Goal: Transaction & Acquisition: Purchase product/service

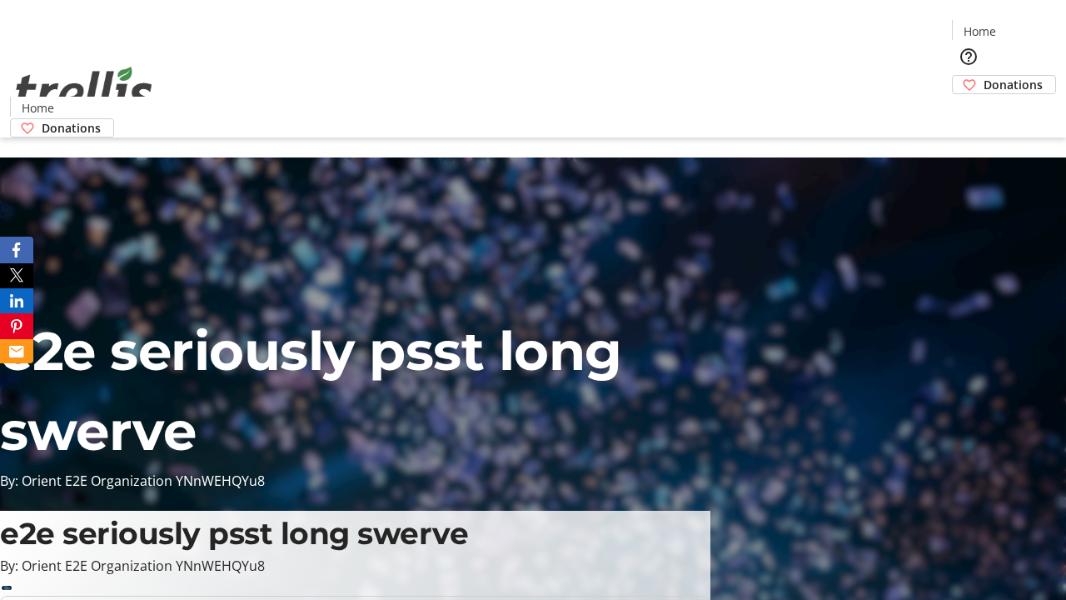
click at [984, 76] on span "Donations" at bounding box center [1013, 84] width 59 height 17
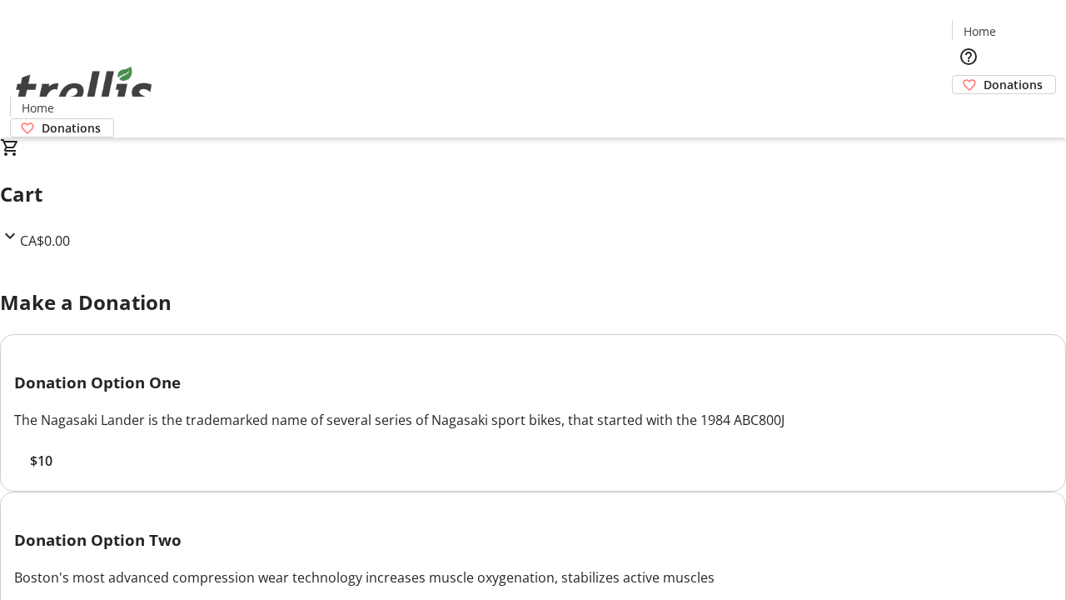
click at [52, 471] on span "$10" at bounding box center [41, 461] width 22 height 20
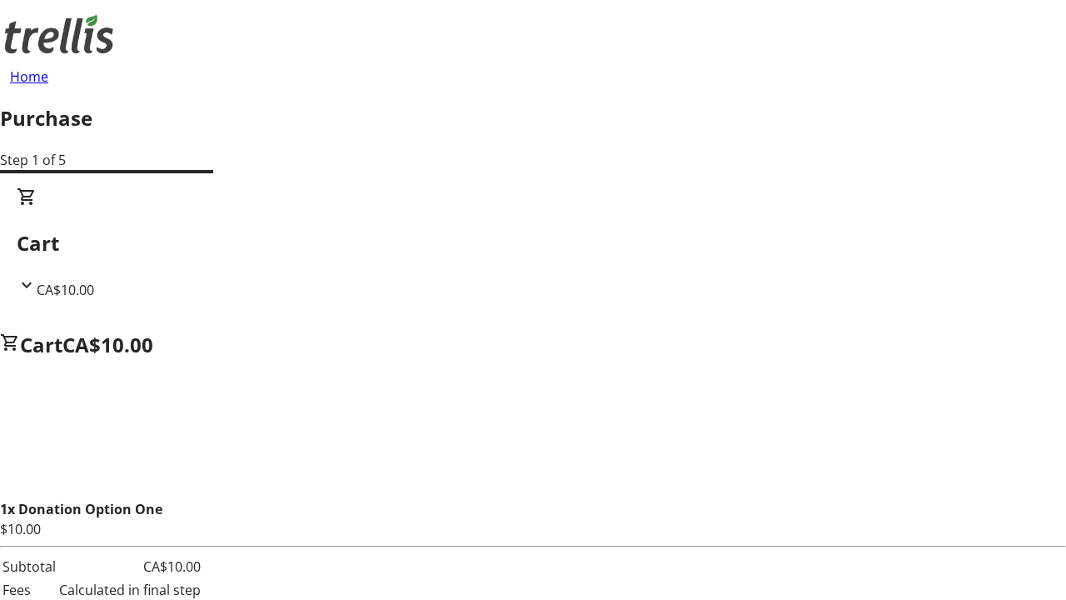
select select "CA"
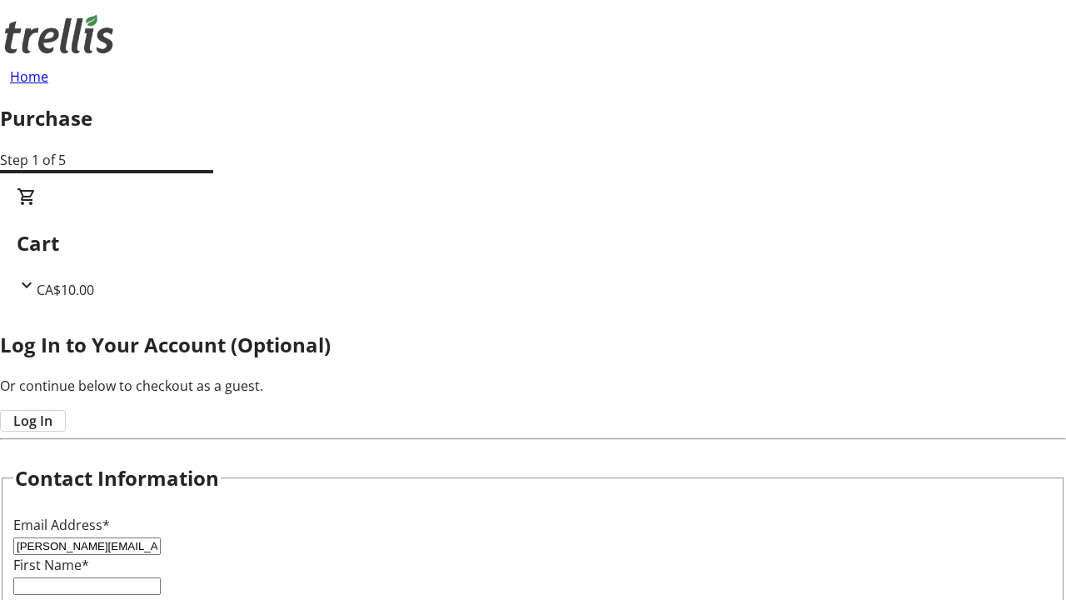
type input "[PERSON_NAME][EMAIL_ADDRESS][DOMAIN_NAME]"
type input "[PERSON_NAME]"
type input "[STREET_ADDRESS][PERSON_NAME]"
type input "Kelowna"
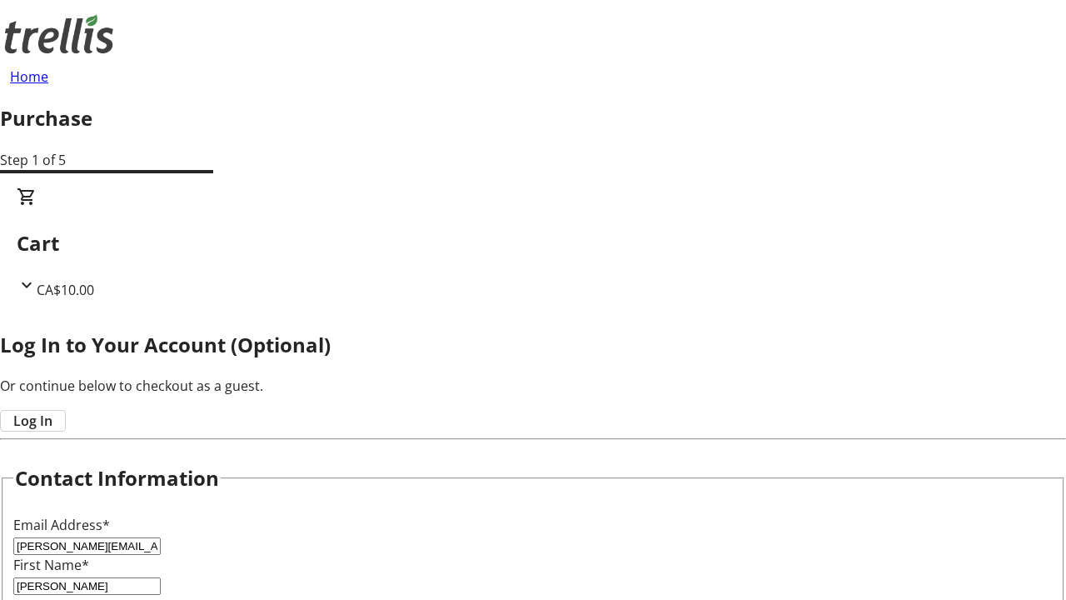
scroll to position [401, 0]
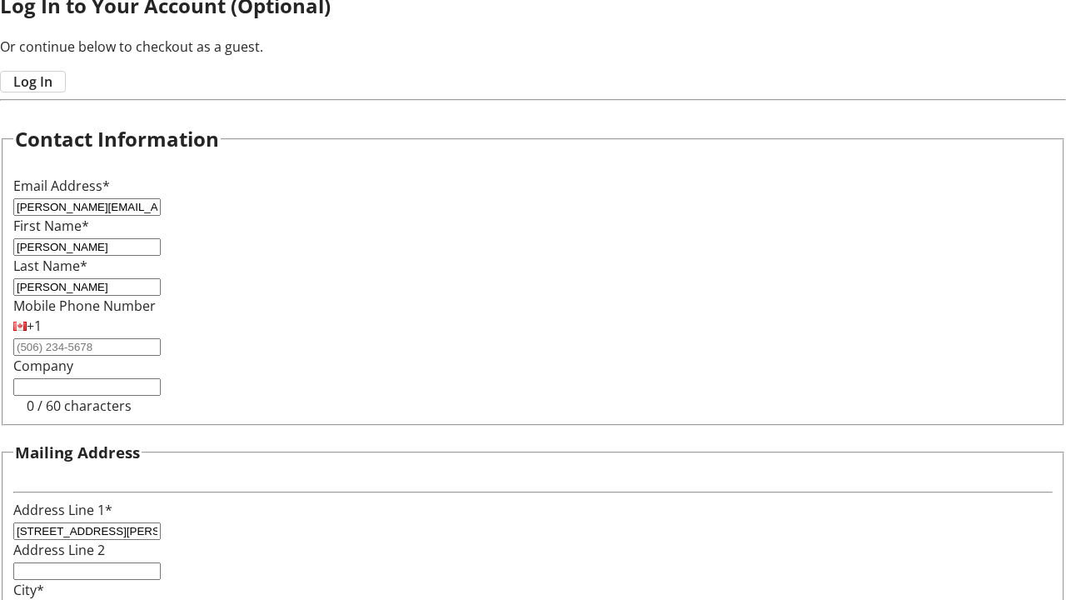
select select "BC"
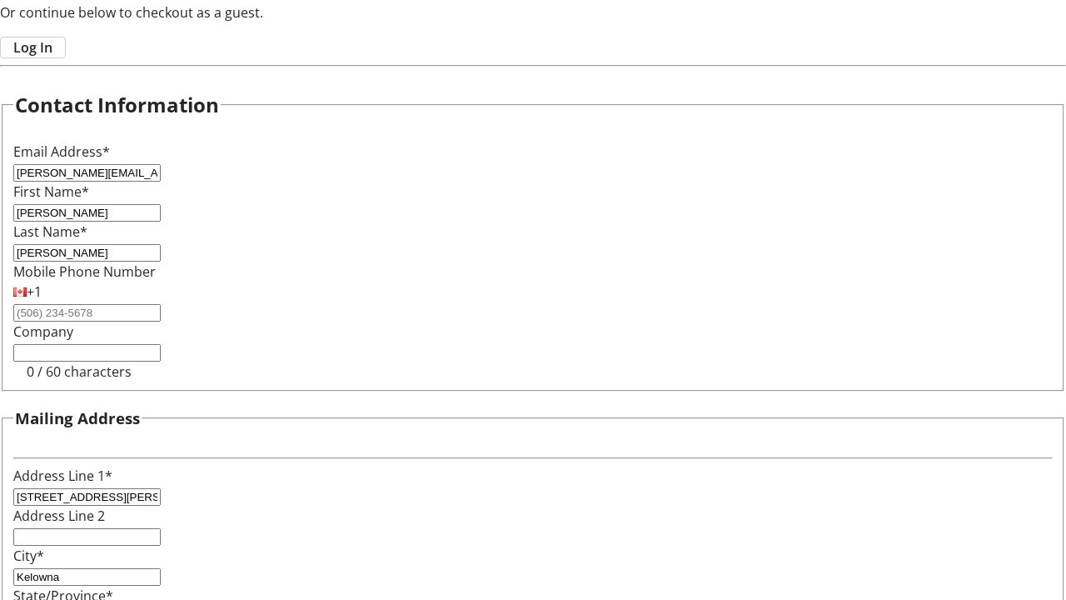
type input "Kelowna"
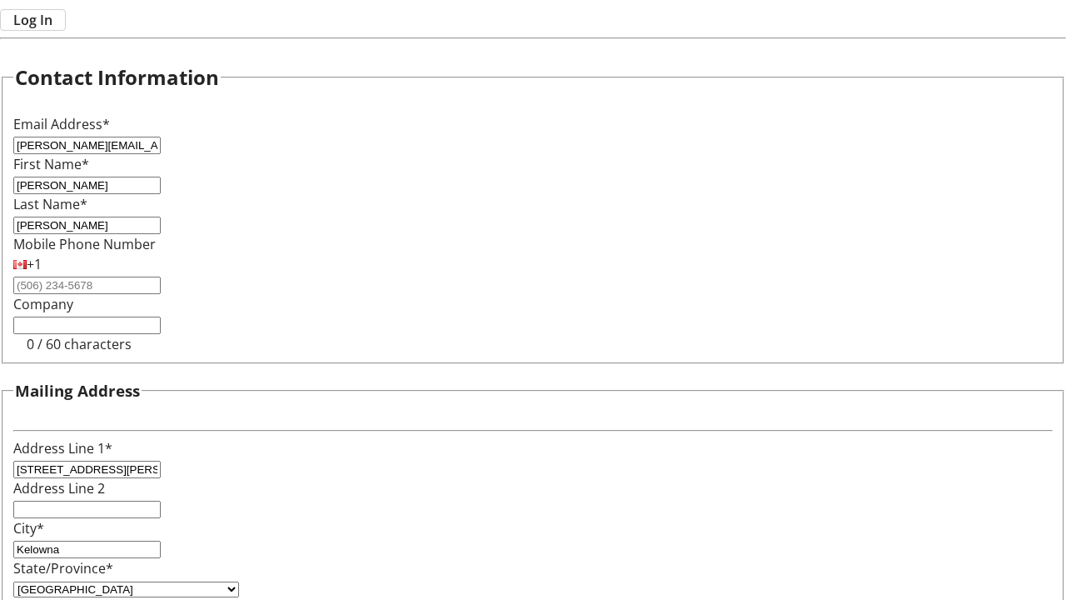
type input "V1Y 0C2"
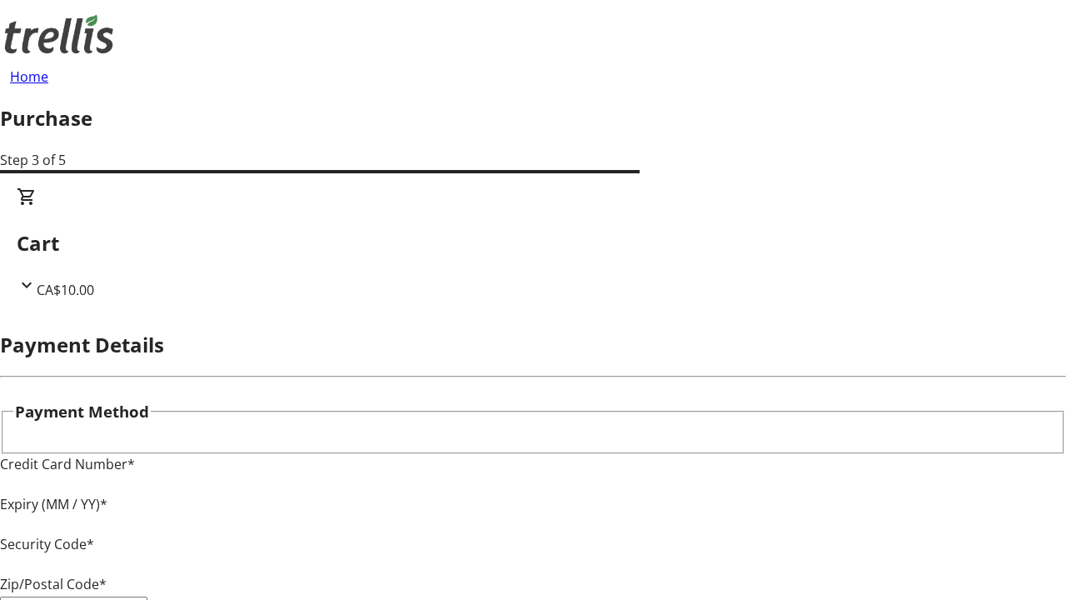
type input "V1Y 0C2"
